Goal: Find specific page/section: Find specific page/section

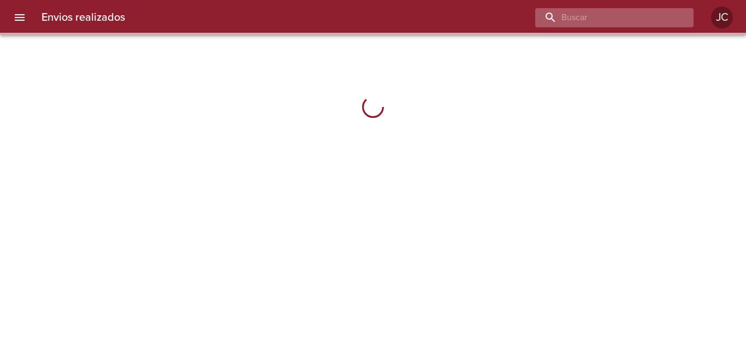
click at [650, 25] on input "buscar" at bounding box center [605, 17] width 140 height 19
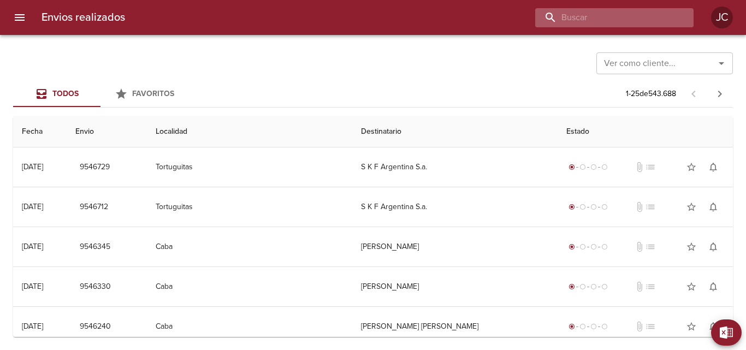
paste input "128796143"
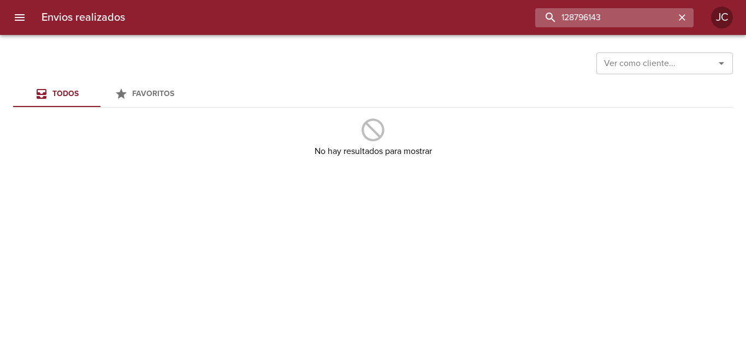
click at [610, 22] on input "128796143" at bounding box center [605, 17] width 140 height 19
type input "9522588"
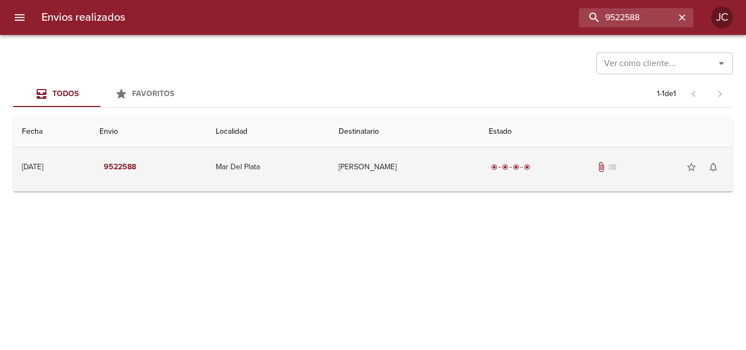
click at [433, 168] on td "[PERSON_NAME]" at bounding box center [405, 166] width 150 height 39
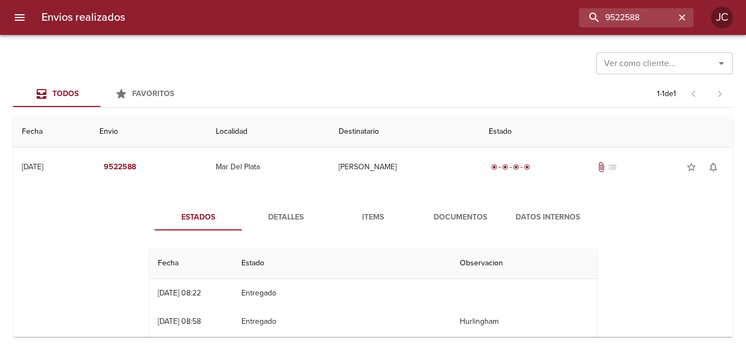
click at [448, 216] on span "Documentos" at bounding box center [460, 218] width 74 height 14
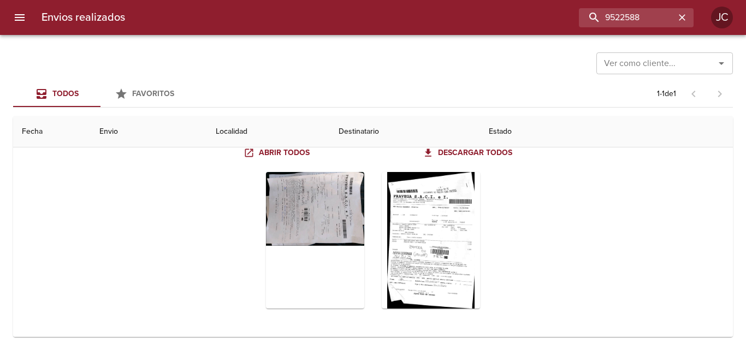
scroll to position [108, 0]
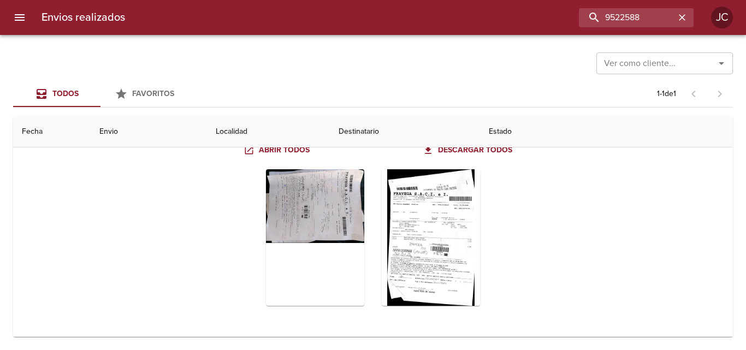
click at [448, 214] on div "Tabla de envíos del cliente" at bounding box center [431, 237] width 98 height 137
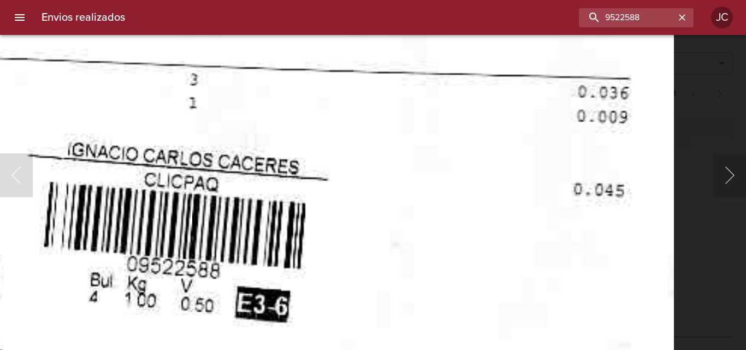
click at [450, 243] on img "Lightbox" at bounding box center [48, 58] width 1250 height 1953
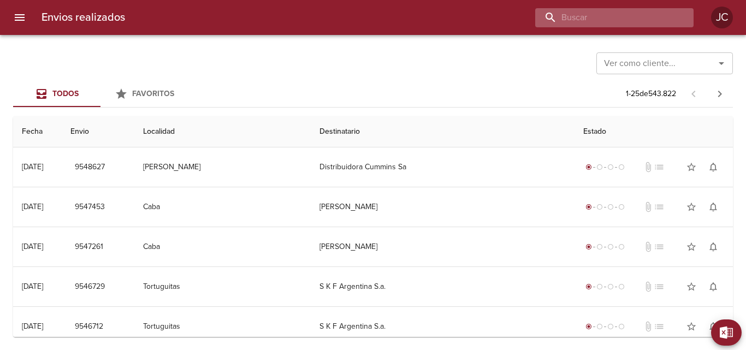
click at [615, 18] on input "buscar" at bounding box center [605, 17] width 140 height 19
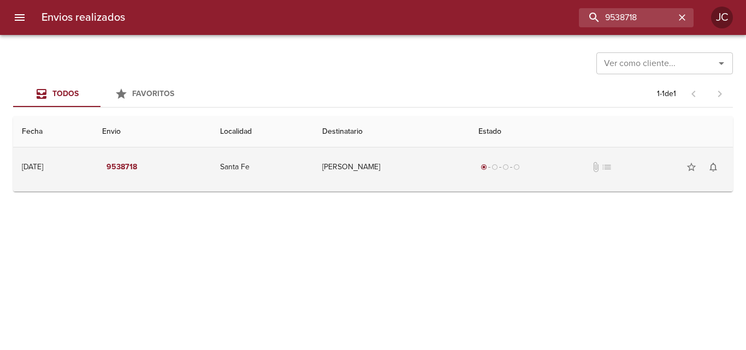
click at [498, 174] on div "radio_button_checked radio_button_unchecked radio_button_unchecked radio_button…" at bounding box center [601, 167] width 246 height 22
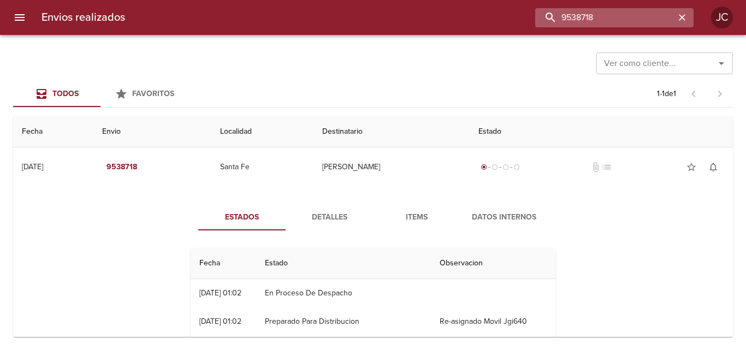
click at [615, 13] on input "9538718" at bounding box center [605, 17] width 140 height 19
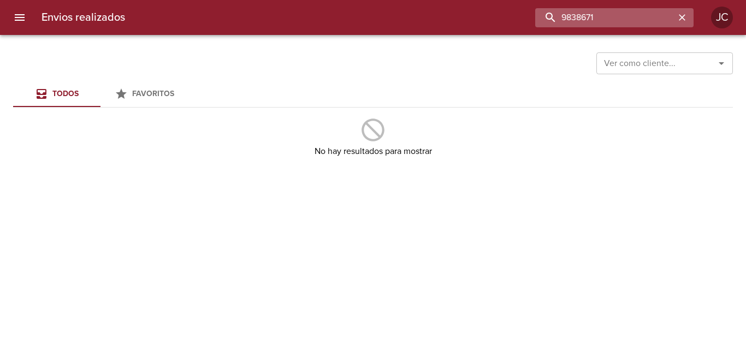
click at [583, 20] on input "9838671" at bounding box center [605, 17] width 140 height 19
click at [584, 18] on input "9838671" at bounding box center [605, 17] width 140 height 19
type input "9538671"
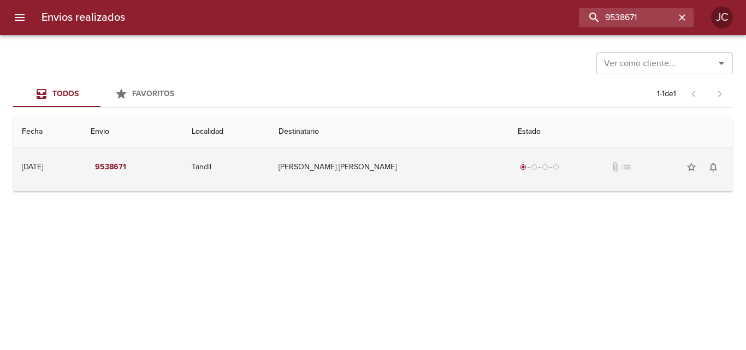
click at [375, 164] on td "Ana Maria Marini" at bounding box center [389, 166] width 239 height 39
